Goal: Information Seeking & Learning: Learn about a topic

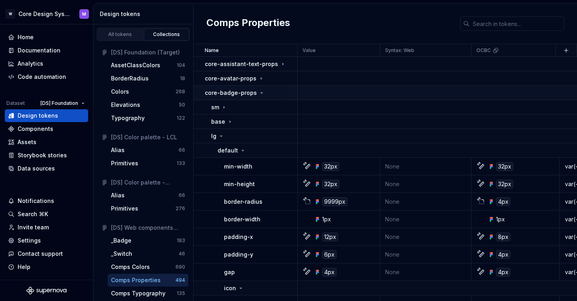
scroll to position [0, 527]
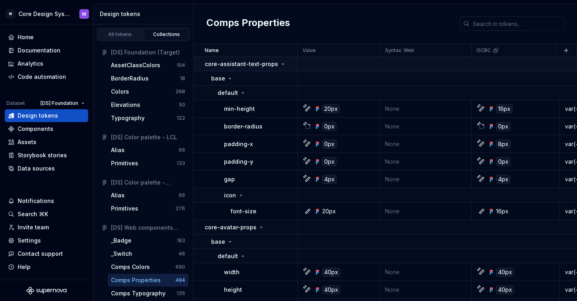
click at [200, 64] on td "core-assistant-text-props" at bounding box center [245, 64] width 104 height 14
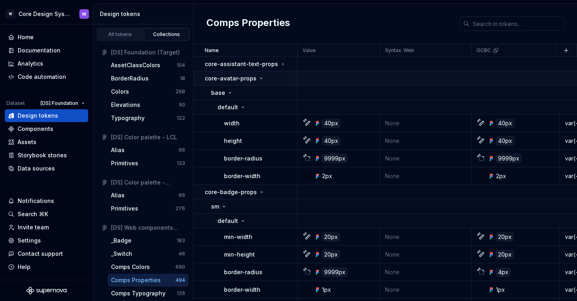
click at [204, 76] on td "core-avatar-props" at bounding box center [245, 78] width 104 height 14
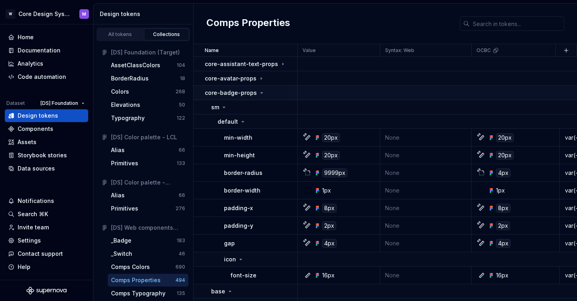
click at [210, 94] on p "core-badge-props" at bounding box center [231, 93] width 52 height 8
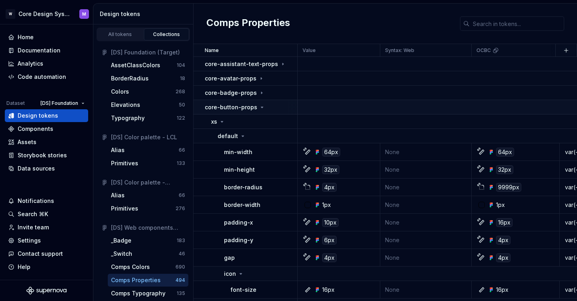
click at [225, 108] on p "core-button-props" at bounding box center [231, 107] width 52 height 8
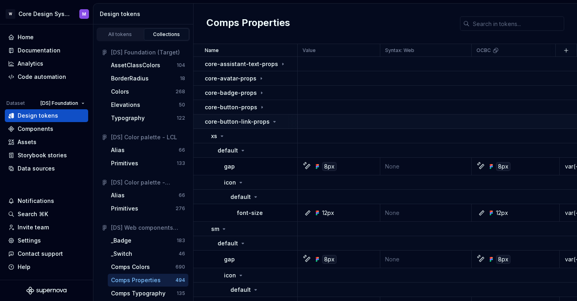
click at [219, 121] on p "core-button-link-props" at bounding box center [237, 122] width 65 height 8
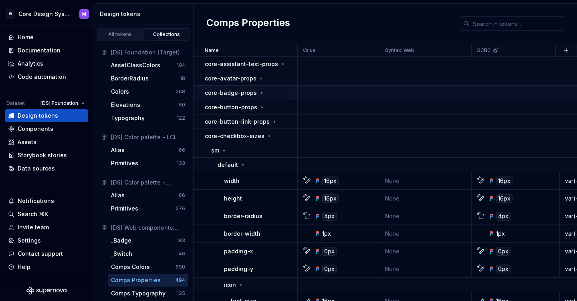
click at [225, 94] on p "core-badge-props" at bounding box center [231, 93] width 52 height 8
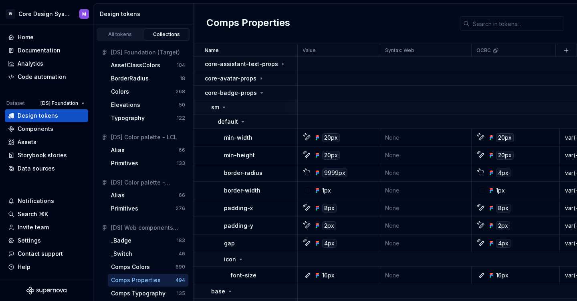
click at [219, 107] on div "sm" at bounding box center [219, 107] width 16 height 8
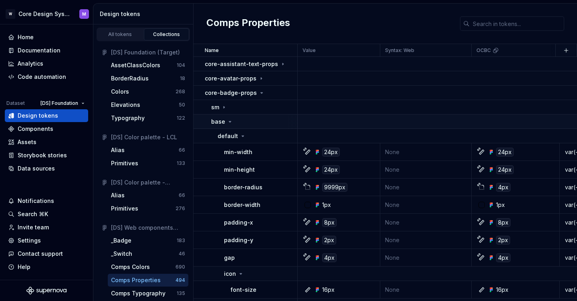
click at [217, 119] on p "base" at bounding box center [218, 122] width 14 height 8
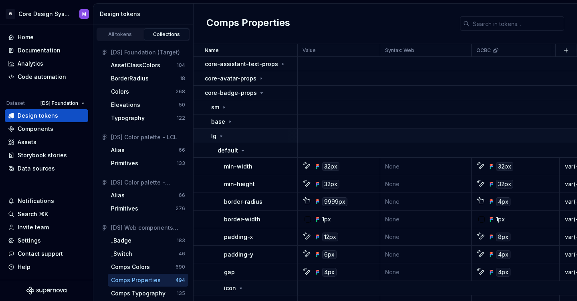
click at [217, 134] on div "lg" at bounding box center [217, 136] width 13 height 8
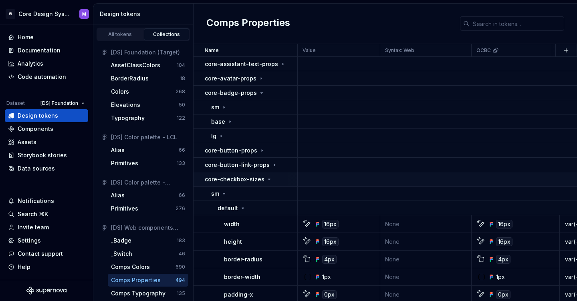
click at [219, 178] on p "core-checkbox-sizes" at bounding box center [235, 179] width 60 height 8
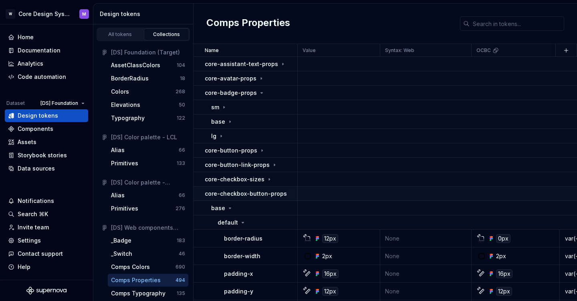
click at [219, 190] on p "core-checkbox-button-props" at bounding box center [246, 194] width 82 height 8
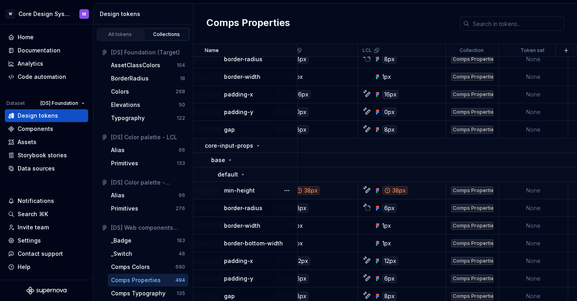
scroll to position [571, 557]
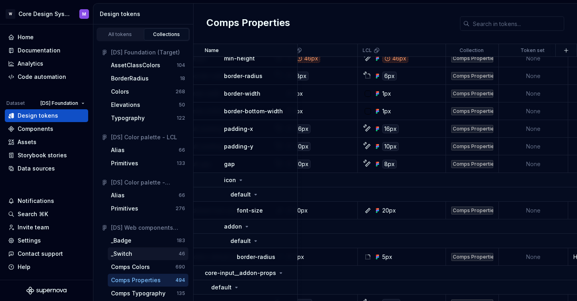
click at [137, 253] on div "_Switch" at bounding box center [145, 254] width 68 height 8
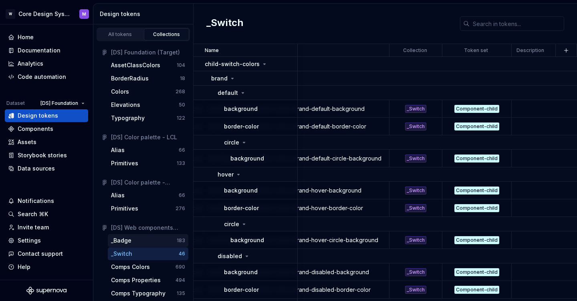
scroll to position [0, 349]
click at [144, 240] on div "_Badge" at bounding box center [144, 241] width 66 height 8
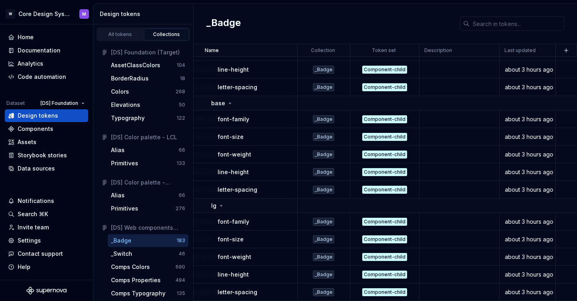
scroll to position [5272, 441]
click at [149, 252] on div "_Switch" at bounding box center [145, 254] width 68 height 8
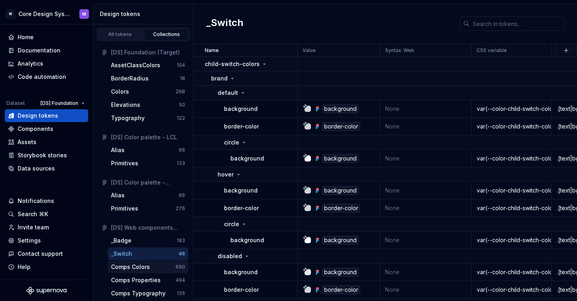
click at [147, 269] on div "Comps Colors" at bounding box center [130, 267] width 39 height 8
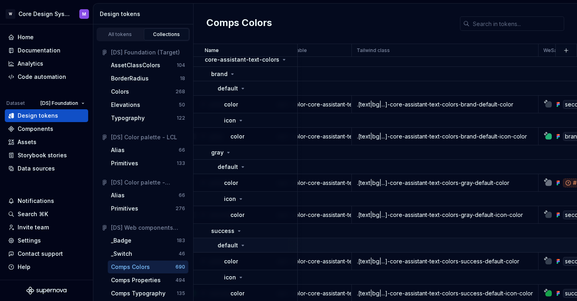
scroll to position [4, 619]
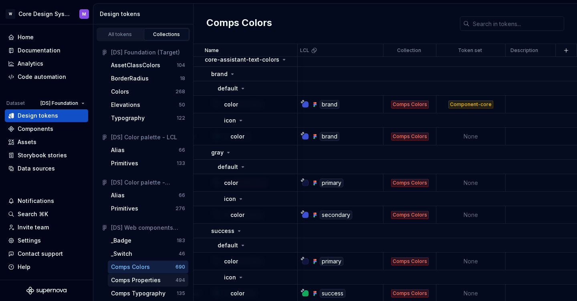
click at [151, 282] on div "Comps Properties" at bounding box center [136, 280] width 50 height 8
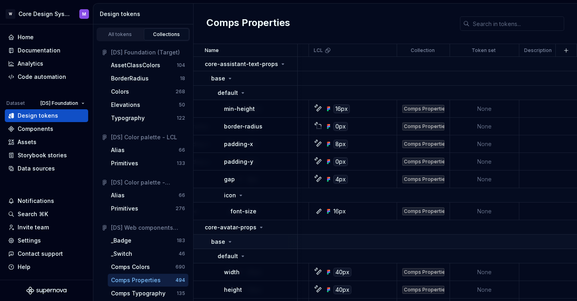
scroll to position [0, 689]
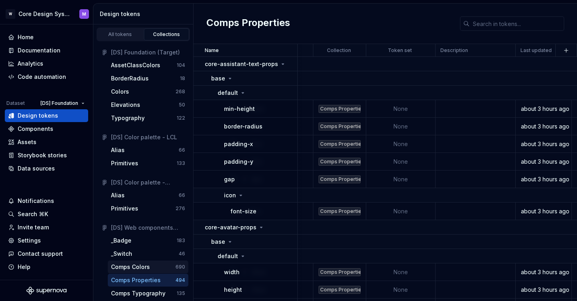
click at [134, 269] on div "Comps Colors" at bounding box center [130, 267] width 39 height 8
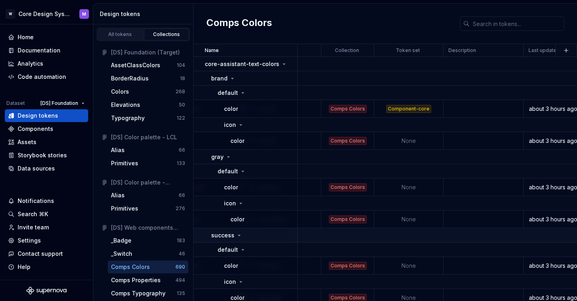
scroll to position [0, 702]
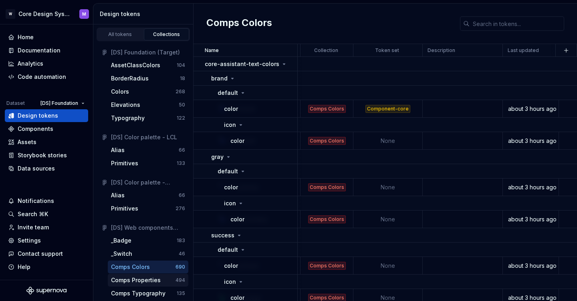
click at [136, 283] on div "Comps Properties" at bounding box center [136, 280] width 50 height 8
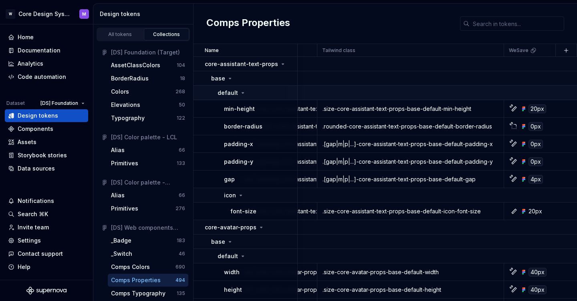
scroll to position [0, 322]
click at [198, 65] on td "core-assistant-text-props" at bounding box center [245, 64] width 104 height 14
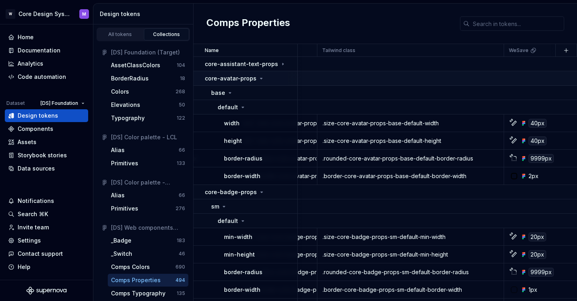
click at [225, 75] on p "core-avatar-props" at bounding box center [231, 78] width 52 height 8
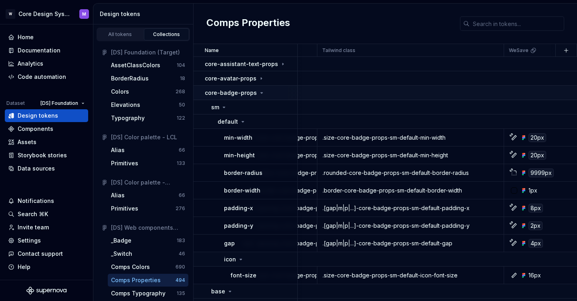
click at [223, 91] on p "core-badge-props" at bounding box center [231, 93] width 52 height 8
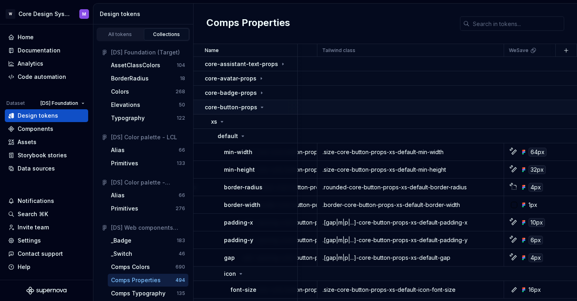
click at [219, 105] on p "core-button-props" at bounding box center [231, 107] width 52 height 8
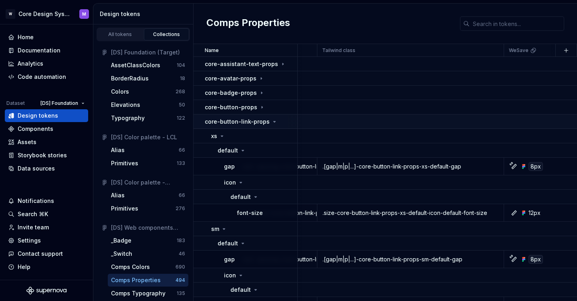
click at [217, 120] on p "core-button-link-props" at bounding box center [237, 122] width 65 height 8
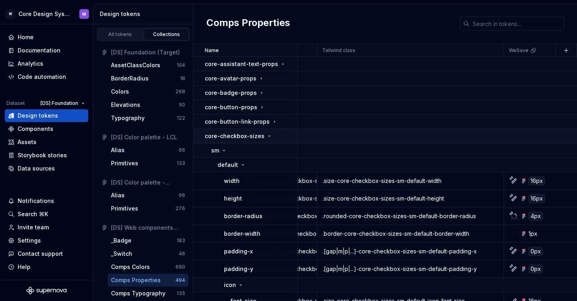
click at [216, 135] on p "core-checkbox-sizes" at bounding box center [235, 136] width 60 height 8
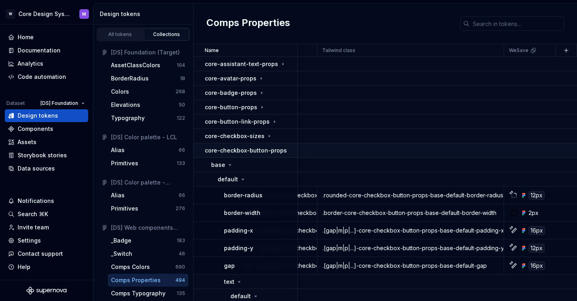
click at [216, 152] on p "core-checkbox-button-props" at bounding box center [246, 151] width 82 height 8
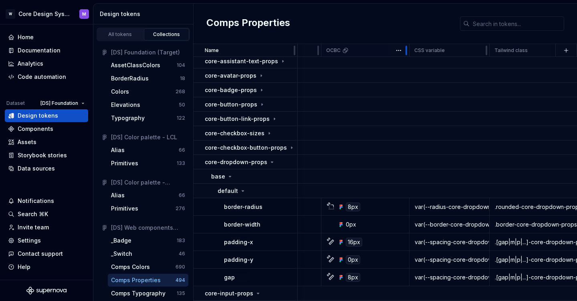
scroll to position [3, 151]
click at [205, 163] on p "core-dropdown-props" at bounding box center [236, 162] width 62 height 8
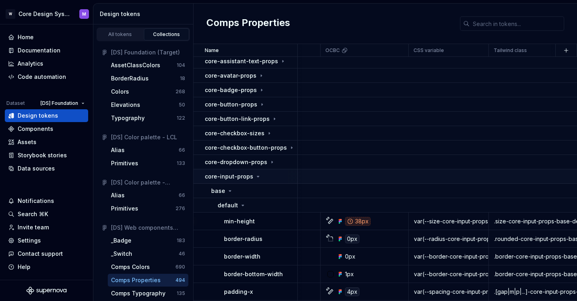
click at [220, 181] on td "core-input-props" at bounding box center [245, 176] width 104 height 14
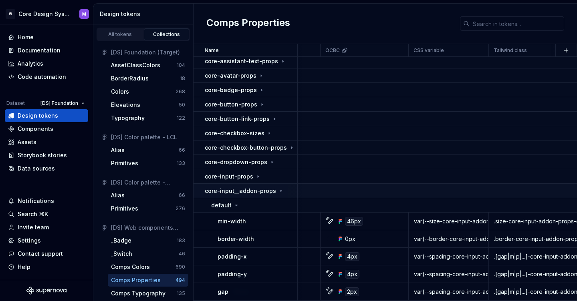
click at [216, 186] on td "core-input__addon-props" at bounding box center [245, 191] width 104 height 14
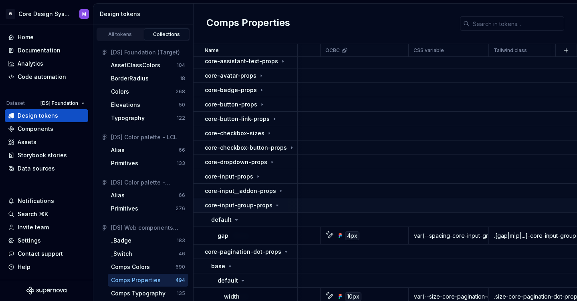
click at [208, 203] on p "core-input-group-props" at bounding box center [239, 205] width 68 height 8
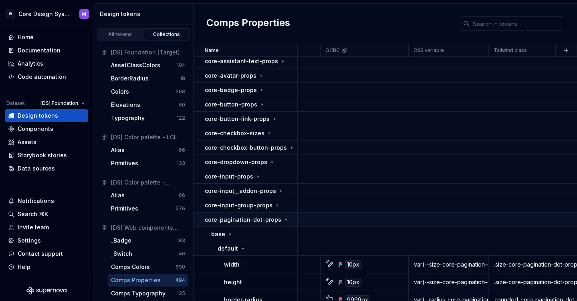
click at [212, 219] on p "core-pagination-dot-props" at bounding box center [243, 220] width 76 height 8
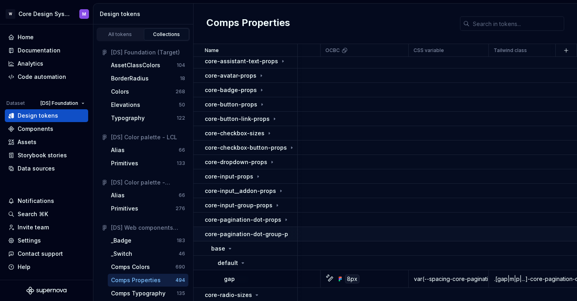
click at [213, 234] on p "core-pagination-dot-group-props" at bounding box center [253, 234] width 96 height 8
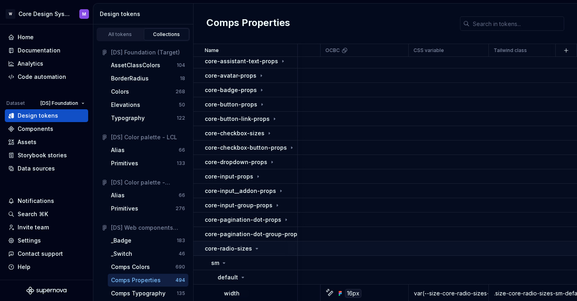
click at [212, 246] on p "core-radio-sizes" at bounding box center [228, 249] width 47 height 8
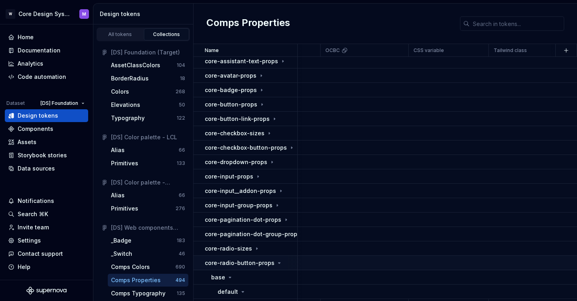
click at [213, 260] on p "core-radio-button-props" at bounding box center [240, 263] width 70 height 8
click at [213, 278] on p "core-segmented-controls__item-props" at bounding box center [259, 277] width 108 height 8
click at [229, 92] on p "core-badge-props" at bounding box center [231, 90] width 52 height 8
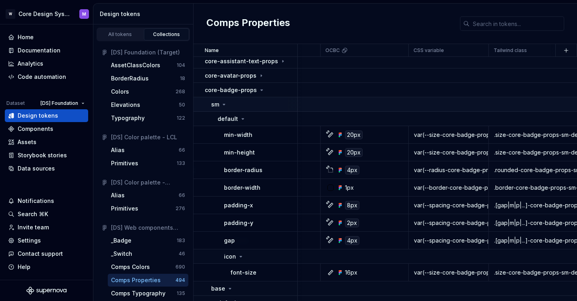
click at [225, 100] on div "sm" at bounding box center [219, 104] width 16 height 8
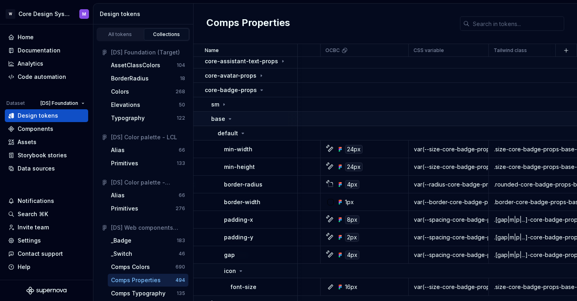
click at [221, 114] on td "base" at bounding box center [245, 119] width 104 height 14
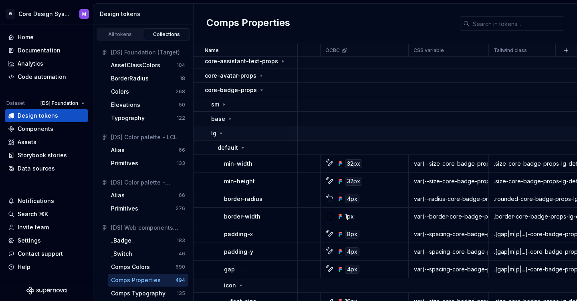
click at [227, 134] on div "lg" at bounding box center [254, 133] width 86 height 8
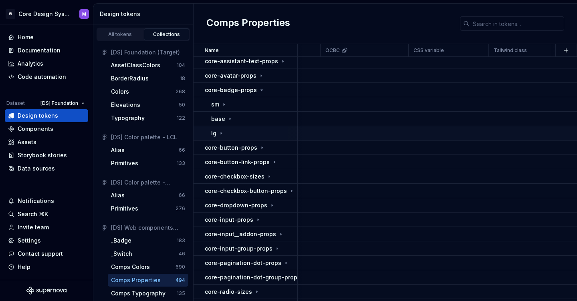
click at [223, 133] on icon at bounding box center [221, 133] width 6 height 6
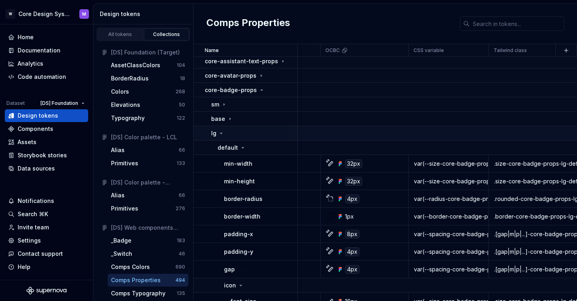
click at [223, 133] on icon at bounding box center [221, 133] width 6 height 6
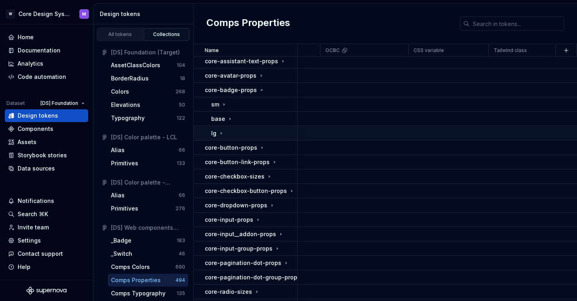
click at [211, 135] on p "lg" at bounding box center [213, 133] width 5 height 8
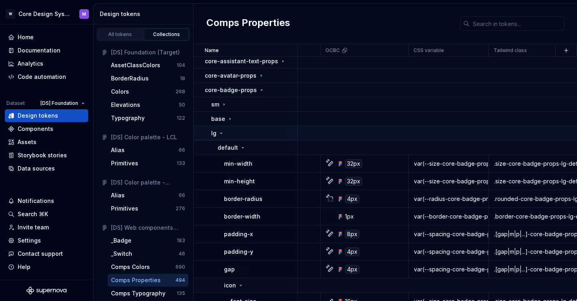
click at [218, 137] on div "lg" at bounding box center [217, 133] width 13 height 8
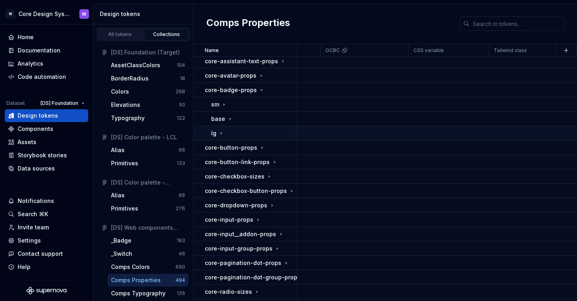
click at [218, 137] on div "lg" at bounding box center [217, 133] width 13 height 8
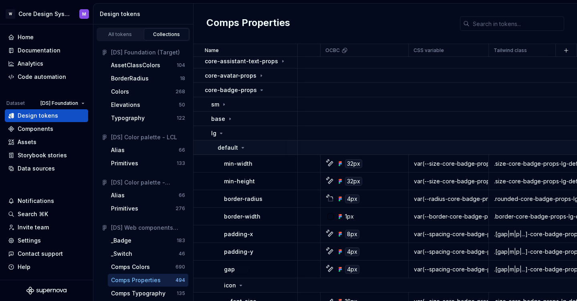
click at [241, 150] on icon at bounding box center [242, 148] width 6 height 6
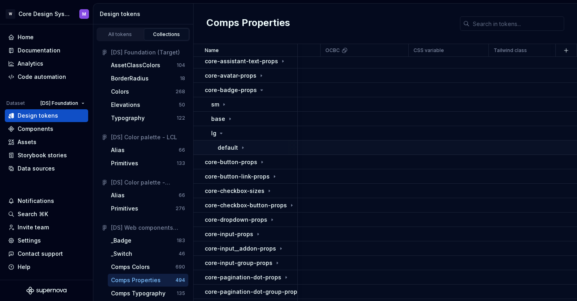
click at [235, 149] on p "default" at bounding box center [227, 148] width 20 height 8
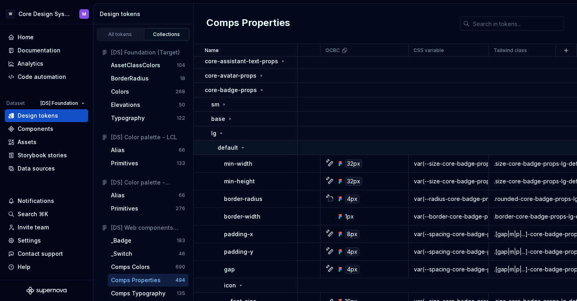
click at [235, 149] on p "default" at bounding box center [227, 148] width 20 height 8
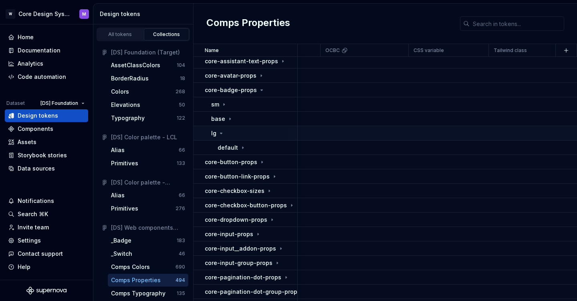
click at [219, 134] on icon at bounding box center [221, 133] width 6 height 6
click at [227, 147] on p "default" at bounding box center [227, 148] width 20 height 8
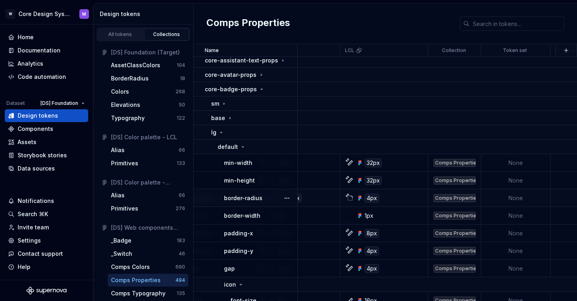
scroll to position [6, 575]
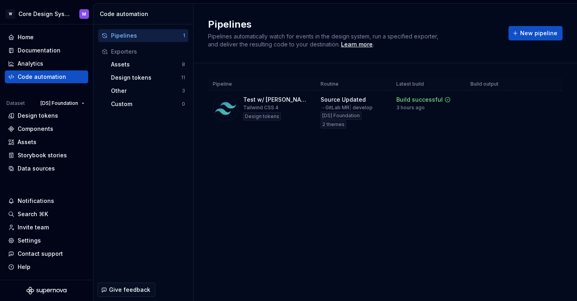
click at [545, 40] on div "Pipelines Pipelines automatically watch for events in the design system, run a …" at bounding box center [385, 33] width 354 height 30
click at [536, 36] on span "New pipeline" at bounding box center [538, 33] width 37 height 8
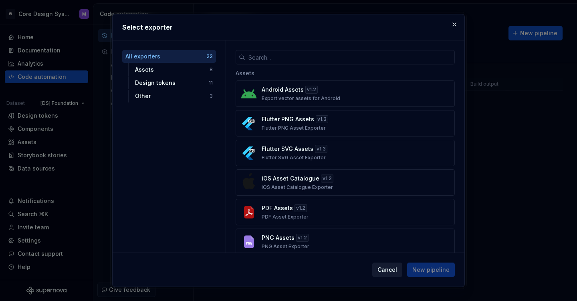
click at [386, 268] on span "Cancel" at bounding box center [387, 270] width 20 height 8
